Goal: Information Seeking & Learning: Learn about a topic

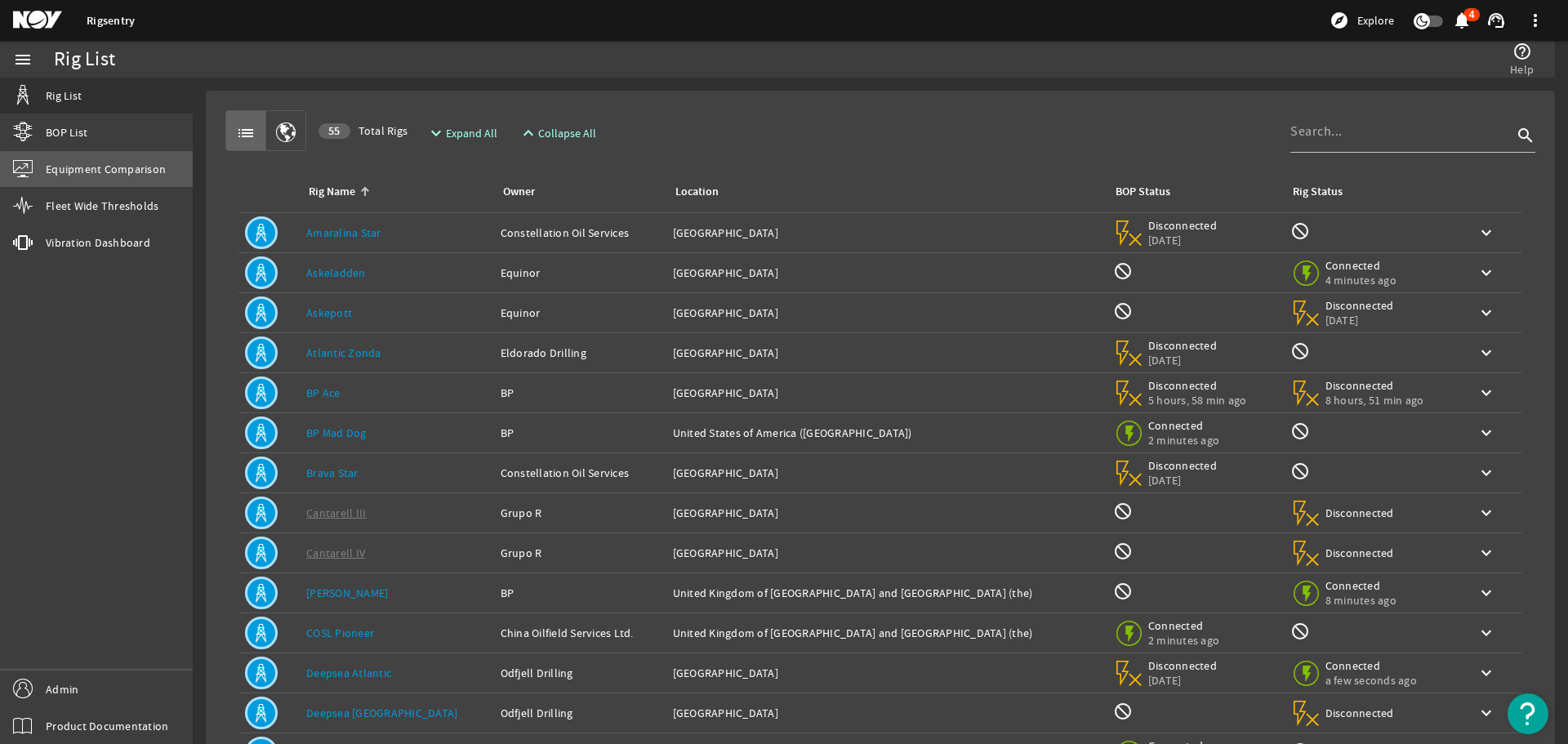
click at [108, 184] on link "Equipment Comparison" at bounding box center [96, 168] width 193 height 36
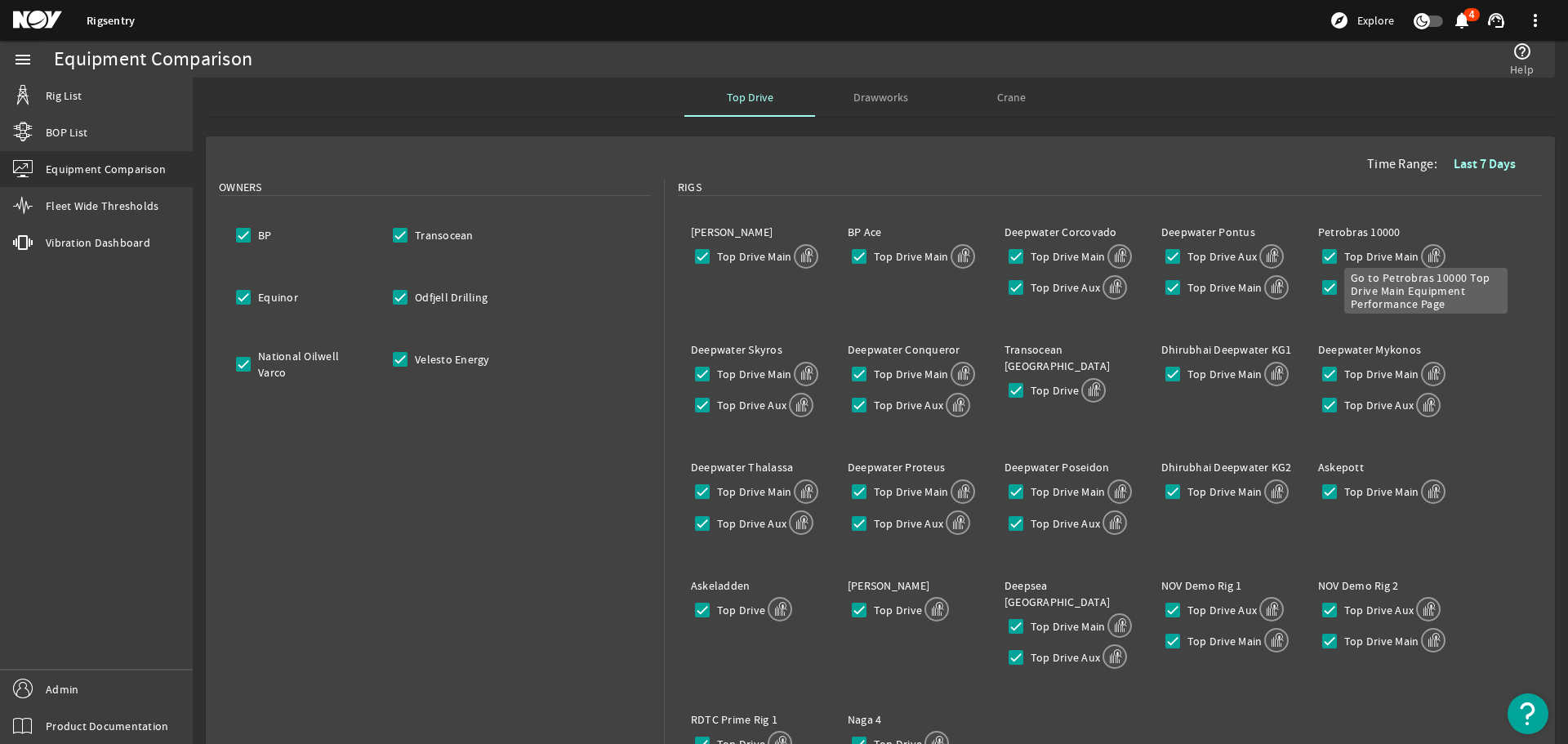
click at [1421, 253] on mat-icon at bounding box center [1434, 256] width 25 height 25
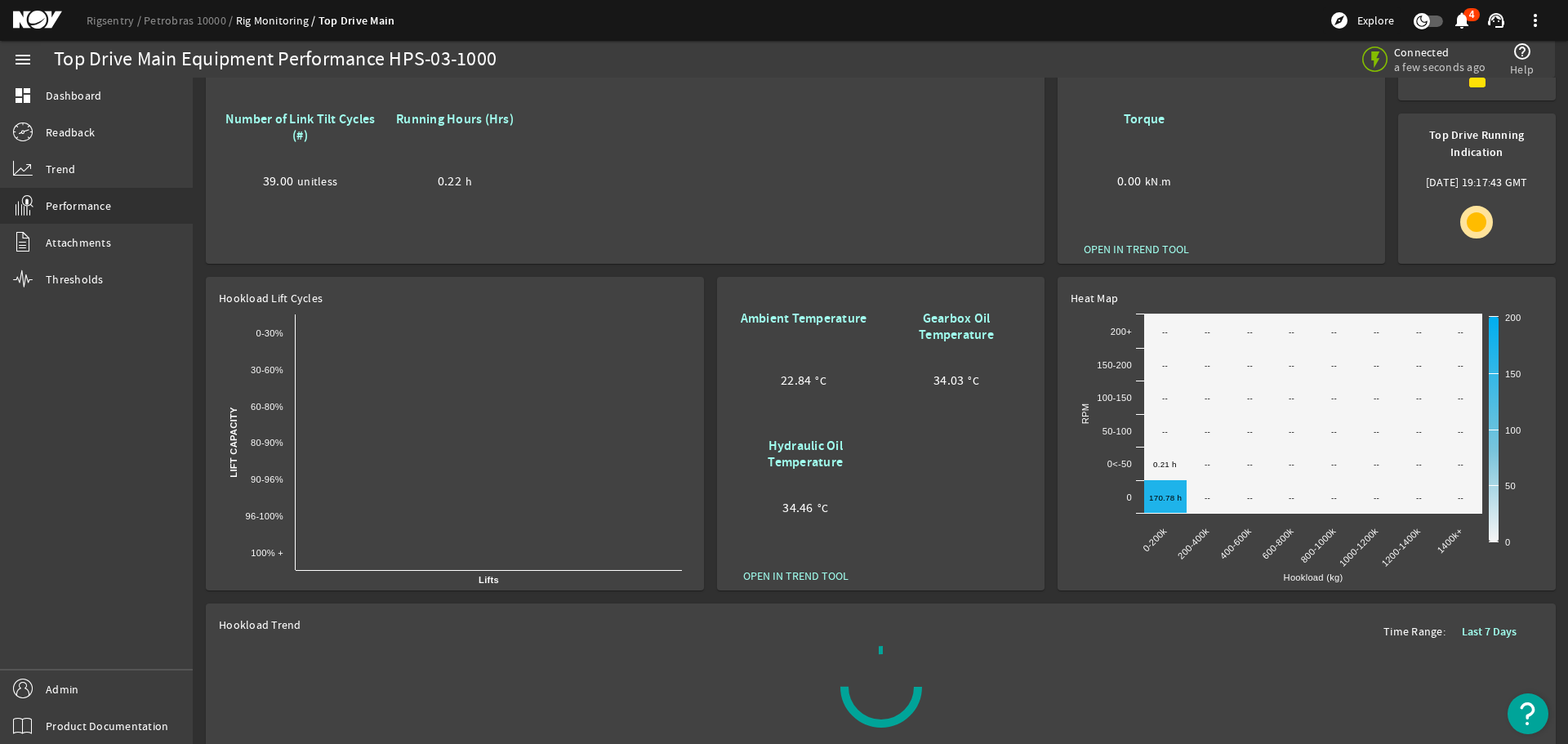
scroll to position [326, 0]
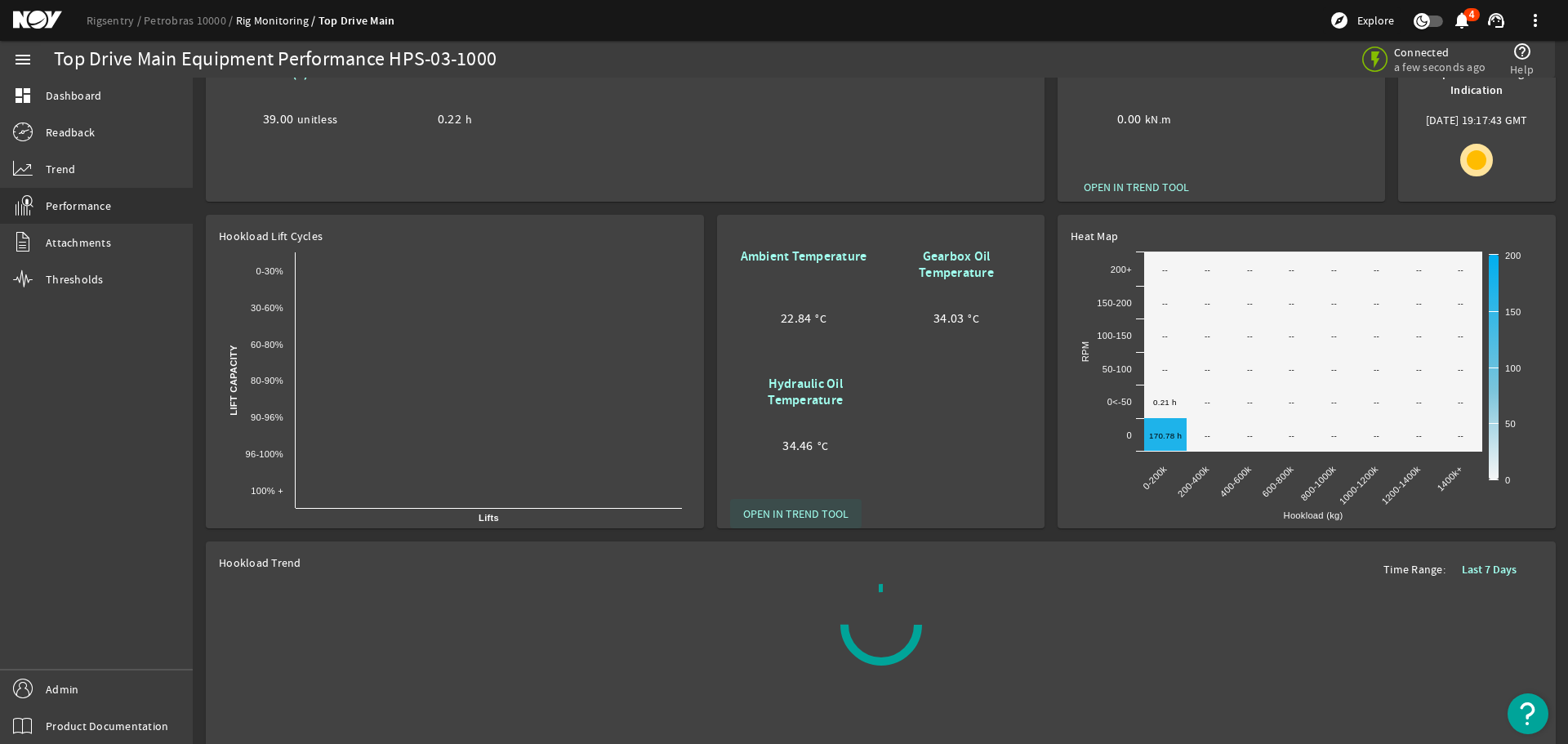
click at [814, 523] on span at bounding box center [796, 514] width 131 height 39
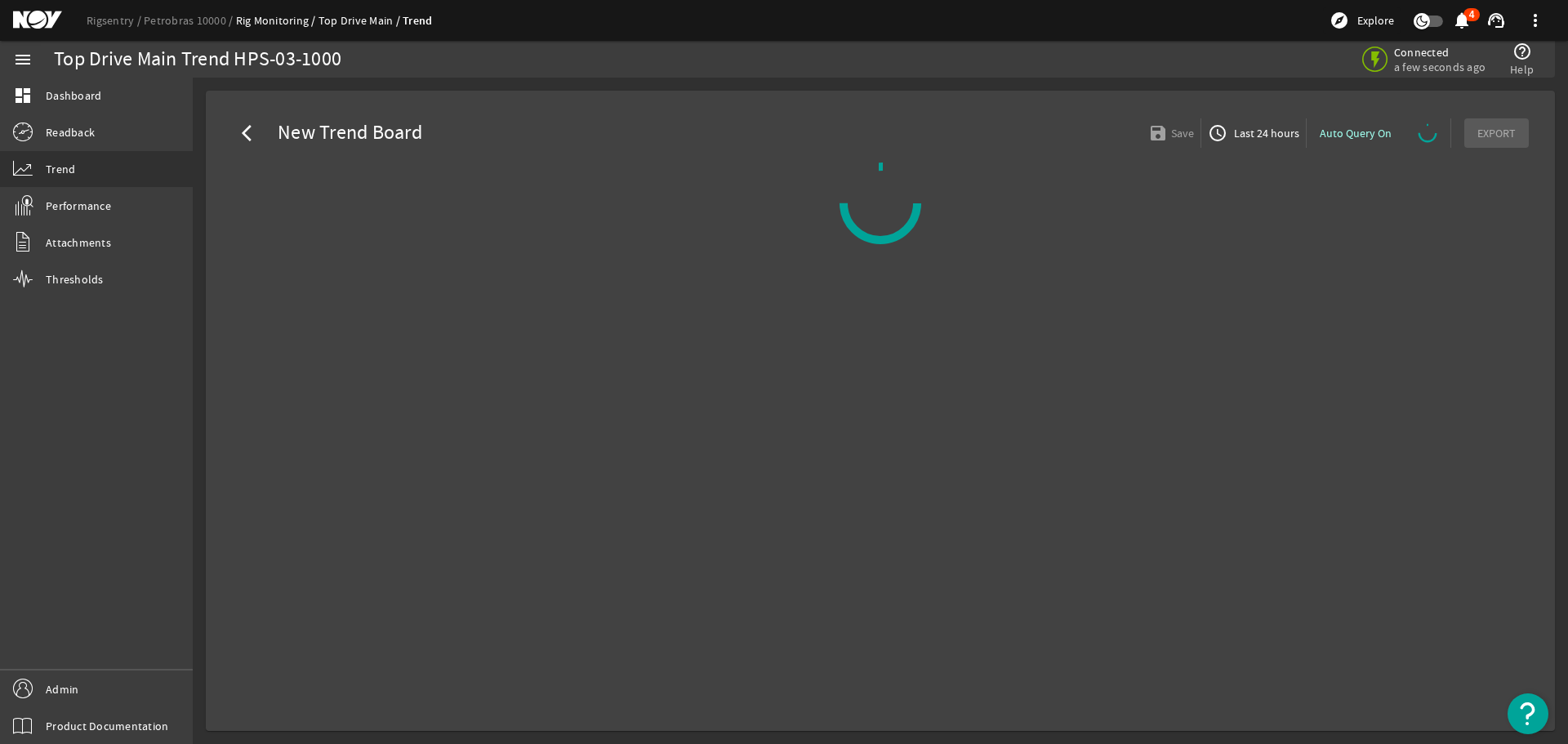
select select "10M"
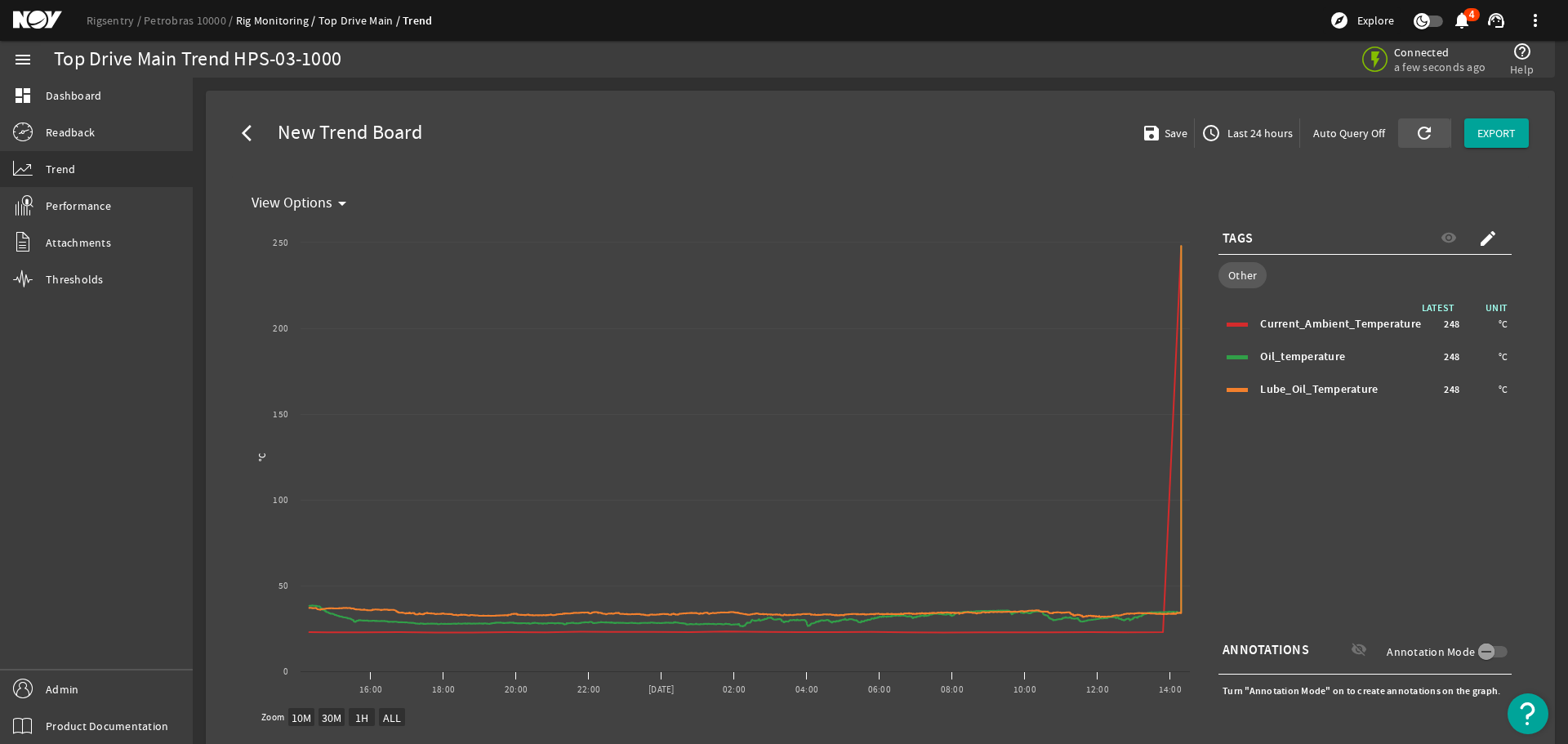
click at [1414, 135] on mat-icon "refresh" at bounding box center [1421, 132] width 13 height 19
click at [1400, 142] on span at bounding box center [1424, 132] width 52 height 39
click at [1262, 130] on span "Last 24 hours" at bounding box center [1257, 132] width 68 height 16
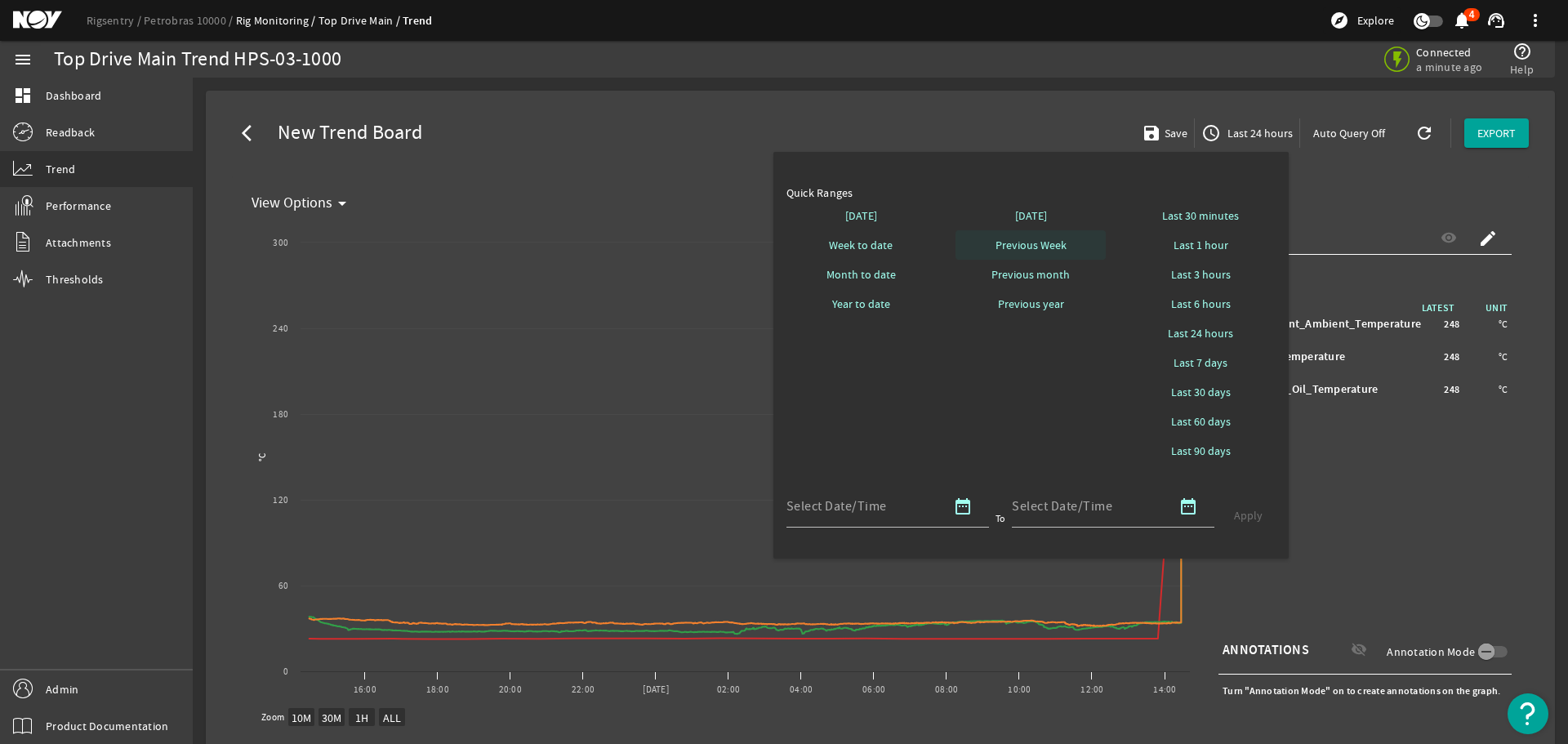
click at [1024, 250] on span "Previous Week" at bounding box center [1031, 245] width 71 height 16
select select "10M"
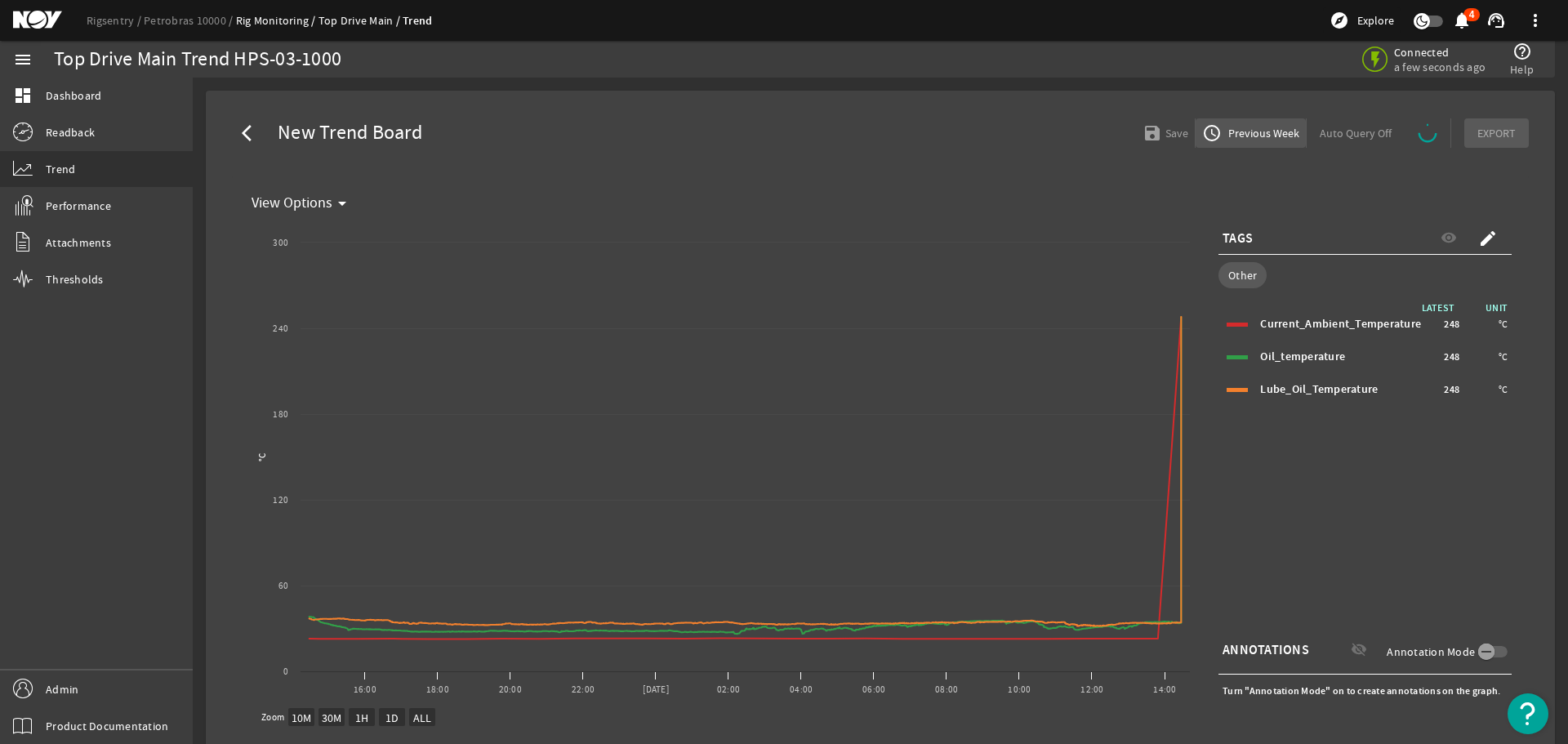
click at [1251, 129] on span "Previous Week" at bounding box center [1261, 132] width 74 height 16
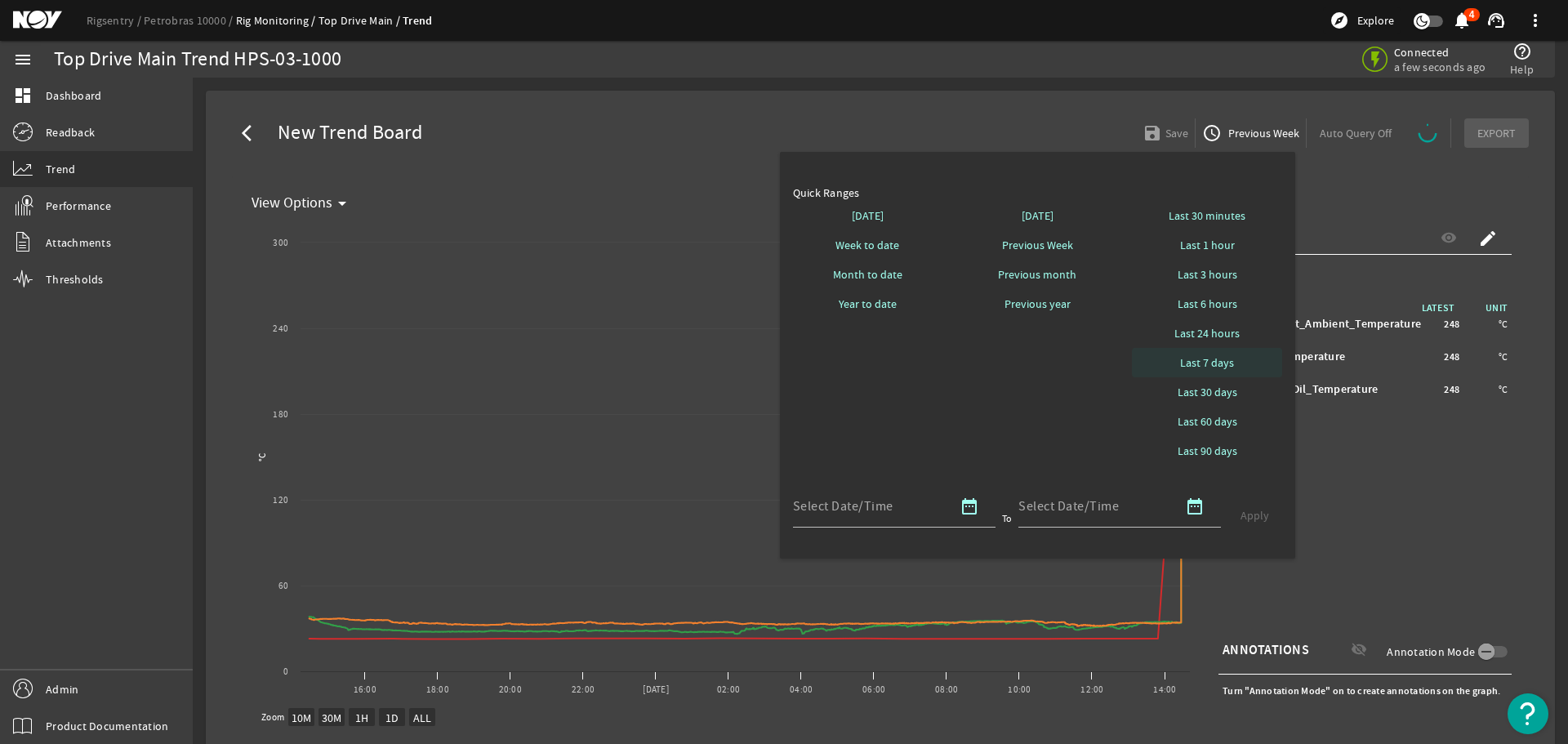
click at [1213, 364] on span "Last 7 days" at bounding box center [1207, 362] width 54 height 16
select select "10M"
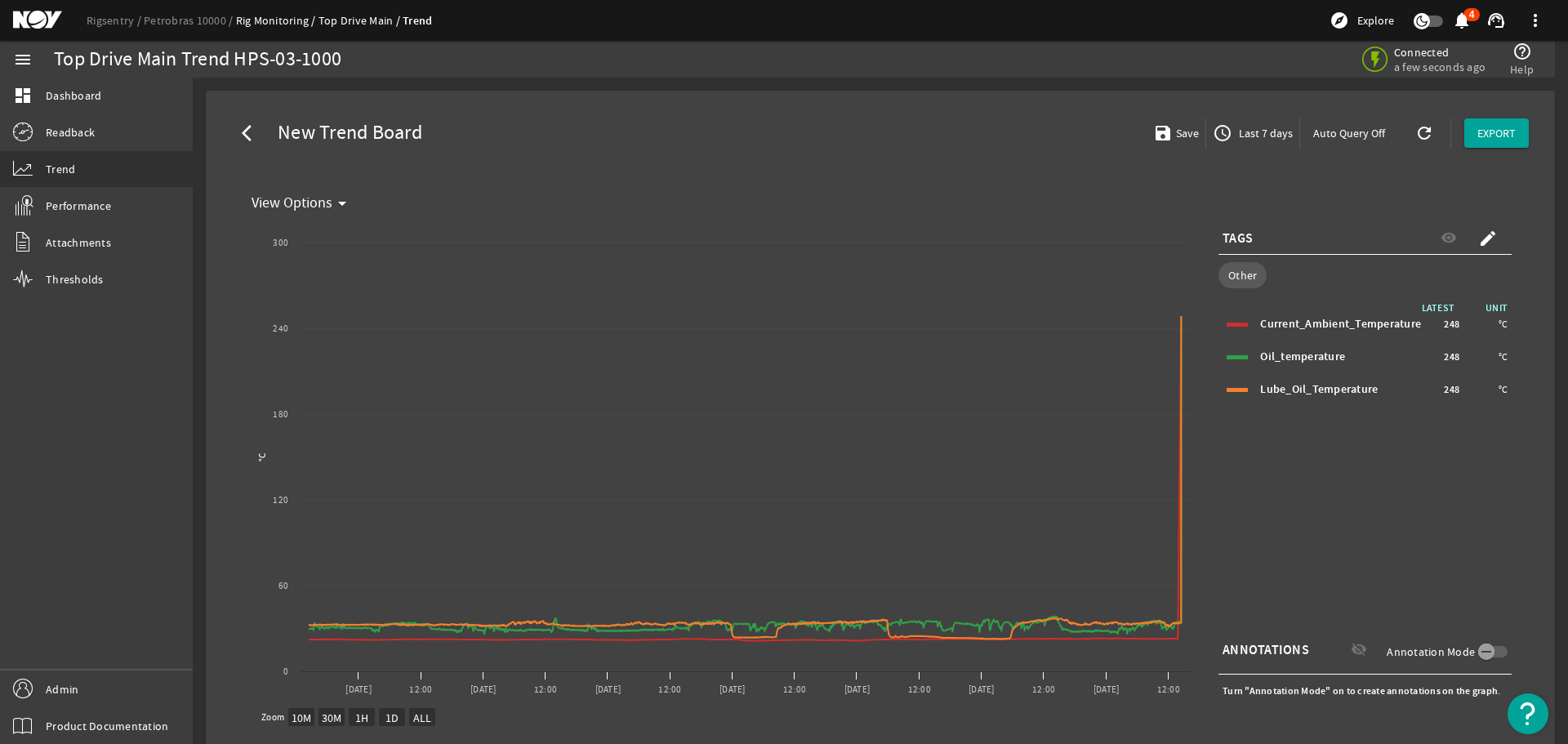
click at [438, 102] on mat-card "arrow_back_ios New Trend Board save Save access_time Last 7 days Auto Query Off…" at bounding box center [880, 468] width 1349 height 755
